Goal: Task Accomplishment & Management: Complete application form

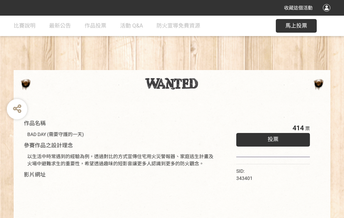
click at [327, 14] on div "收藏這個活動" at bounding box center [172, 8] width 344 height 16
click at [213, 67] on div "作品名稱 BAD DAY (需要守護的一天) 參賽作品之設計理念 以生活中時常遇到的經驗為例，透過對比的方式宣傳住宅用火災警報器、家庭逃生計畫及火場中避難求生…" at bounding box center [172, 159] width 344 height 286
click at [271, 138] on span "投票" at bounding box center [272, 139] width 11 height 6
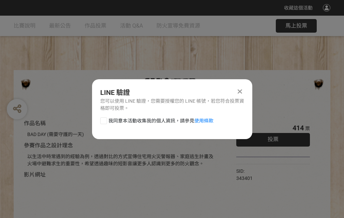
click at [103, 120] on div at bounding box center [103, 120] width 7 height 7
checkbox input "true"
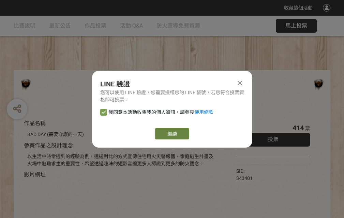
click at [171, 134] on link "繼續" at bounding box center [172, 134] width 34 height 12
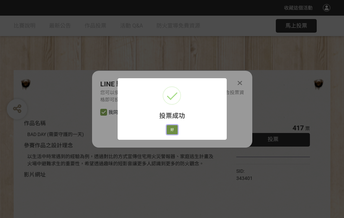
click at [170, 129] on button "好" at bounding box center [172, 130] width 11 height 10
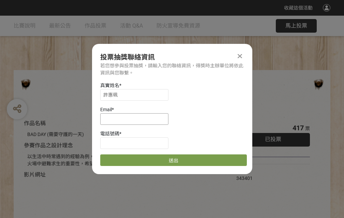
click at [136, 119] on input at bounding box center [134, 119] width 68 height 12
type input "[EMAIL_ADDRESS][DOMAIN_NAME]"
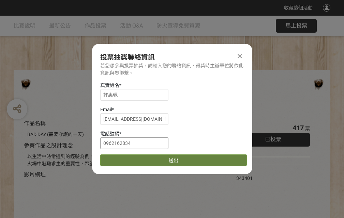
type input "0962162834"
click at [120, 158] on button "送出" at bounding box center [173, 161] width 146 height 12
